Goal: Find specific page/section: Find specific page/section

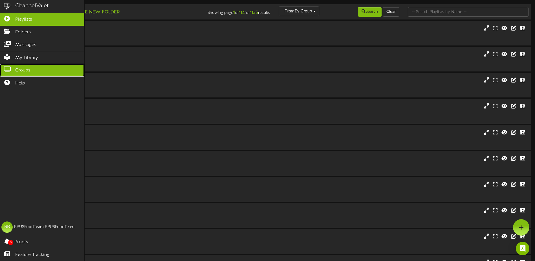
click at [8, 67] on icon at bounding box center [7, 69] width 14 height 4
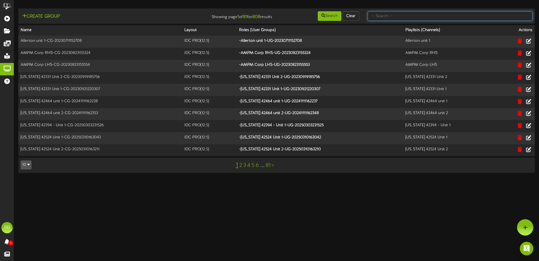
click at [465, 15] on input "text" at bounding box center [450, 16] width 165 height 10
click at [406, 17] on input "text" at bounding box center [450, 16] width 165 height 10
type input "tfc southern"
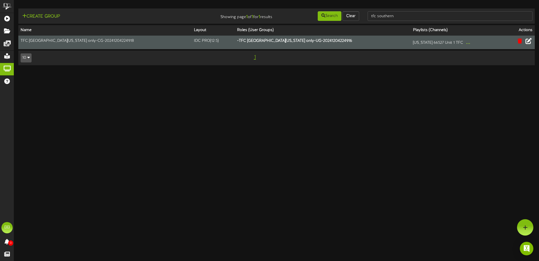
click at [529, 41] on icon at bounding box center [529, 41] width 6 height 6
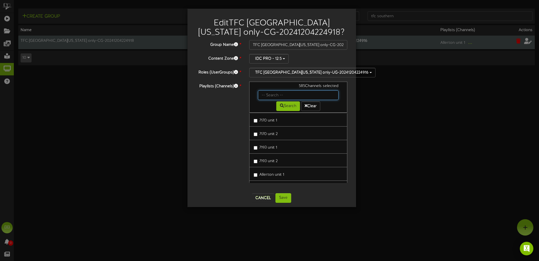
click at [273, 95] on input "text" at bounding box center [298, 95] width 81 height 10
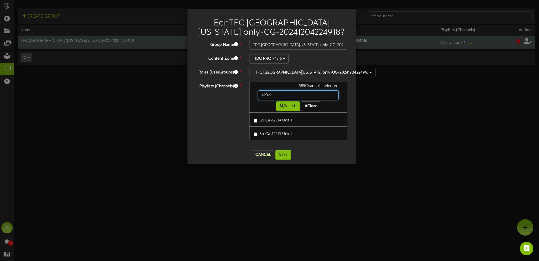
drag, startPoint x: 274, startPoint y: 96, endPoint x: 230, endPoint y: 93, distance: 44.4
click at [230, 93] on div "Playlists (Channels) * 585 Channels selected 42319 Search Clear So Ca 42319 Uni…" at bounding box center [272, 114] width 160 height 64
drag, startPoint x: 277, startPoint y: 94, endPoint x: 240, endPoint y: 97, distance: 37.1
click at [240, 97] on div "Playlists (Channels) * 585 Channels selected 42322 Search Clear So Ca 42322 Uni…" at bounding box center [272, 114] width 160 height 64
type input "42325"
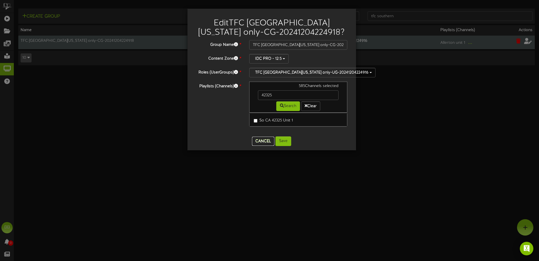
click at [259, 142] on button "Cancel" at bounding box center [263, 141] width 22 height 9
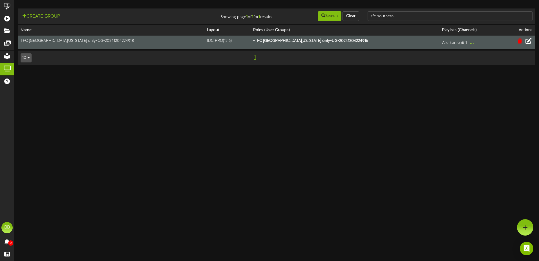
drag, startPoint x: 161, startPoint y: 164, endPoint x: 151, endPoint y: 14, distance: 150.7
click at [157, 71] on html "ChannelValet Playlists Folders Messages My Library Groups Help BB BPUSFoodTeam …" at bounding box center [269, 35] width 539 height 71
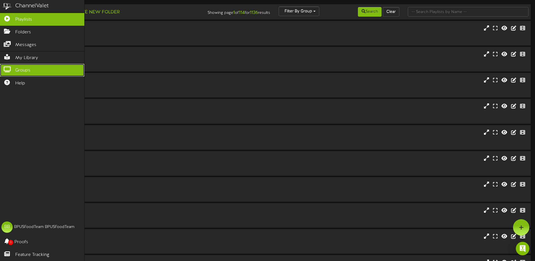
click at [10, 67] on icon at bounding box center [7, 69] width 14 height 4
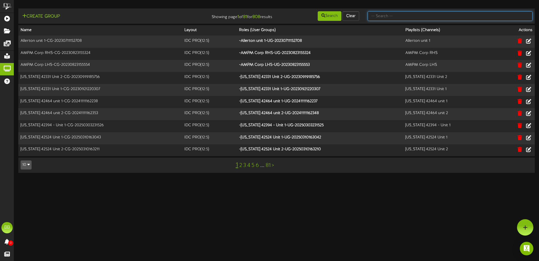
click at [475, 12] on input "text" at bounding box center [450, 16] width 165 height 10
type input "tfc southern"
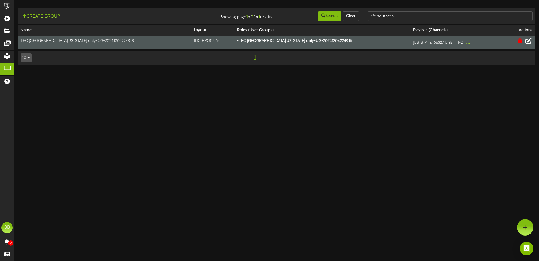
click at [530, 40] on icon at bounding box center [529, 41] width 6 height 6
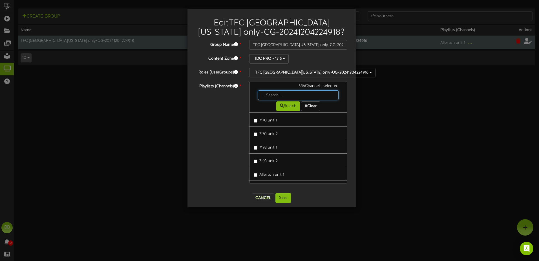
click at [280, 96] on input "text" at bounding box center [298, 95] width 81 height 10
type input "42325"
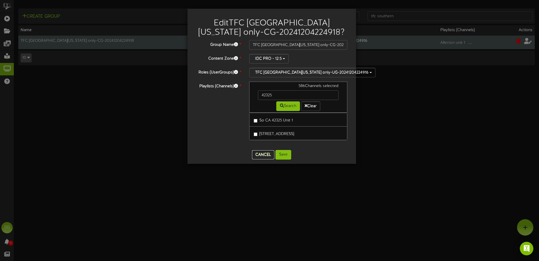
click at [265, 156] on button "Cancel" at bounding box center [263, 154] width 22 height 9
